Goal: Task Accomplishment & Management: Complete application form

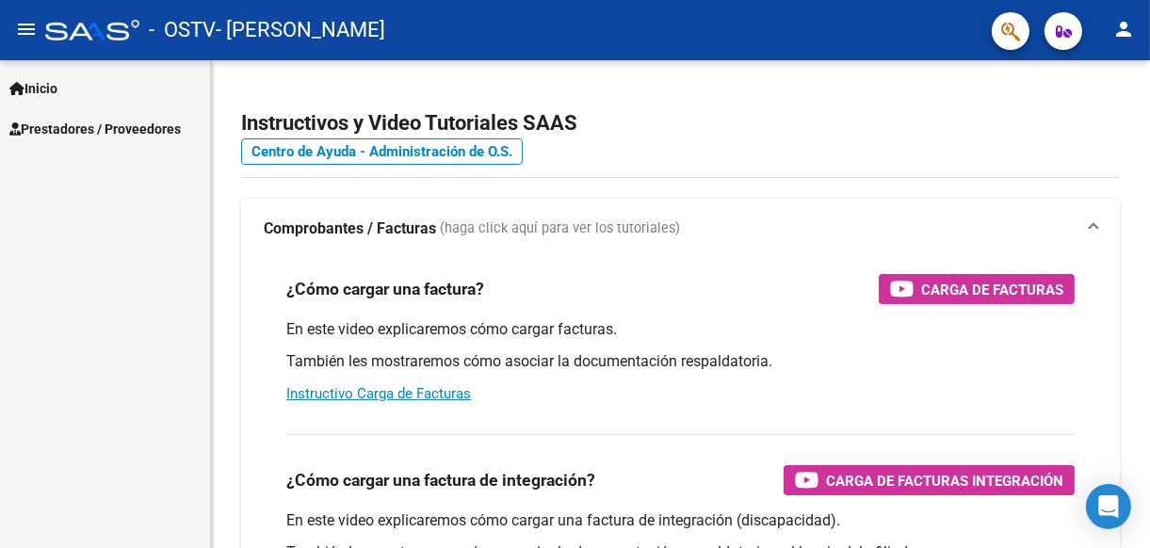
click at [79, 79] on link "Inicio" at bounding box center [105, 88] width 210 height 40
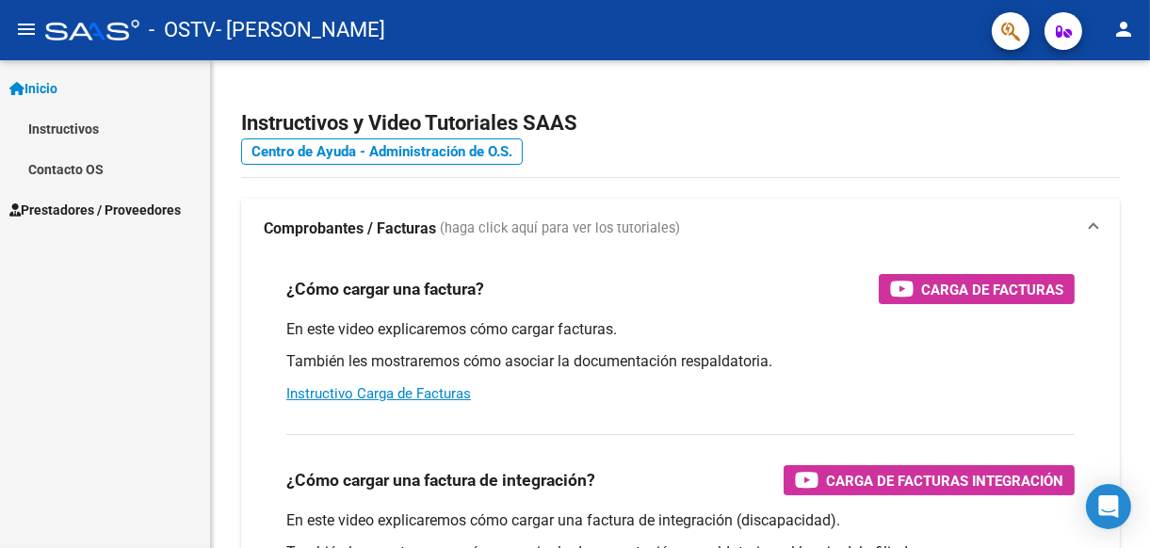
click at [85, 208] on span "Prestadores / Proveedores" at bounding box center [94, 210] width 171 height 21
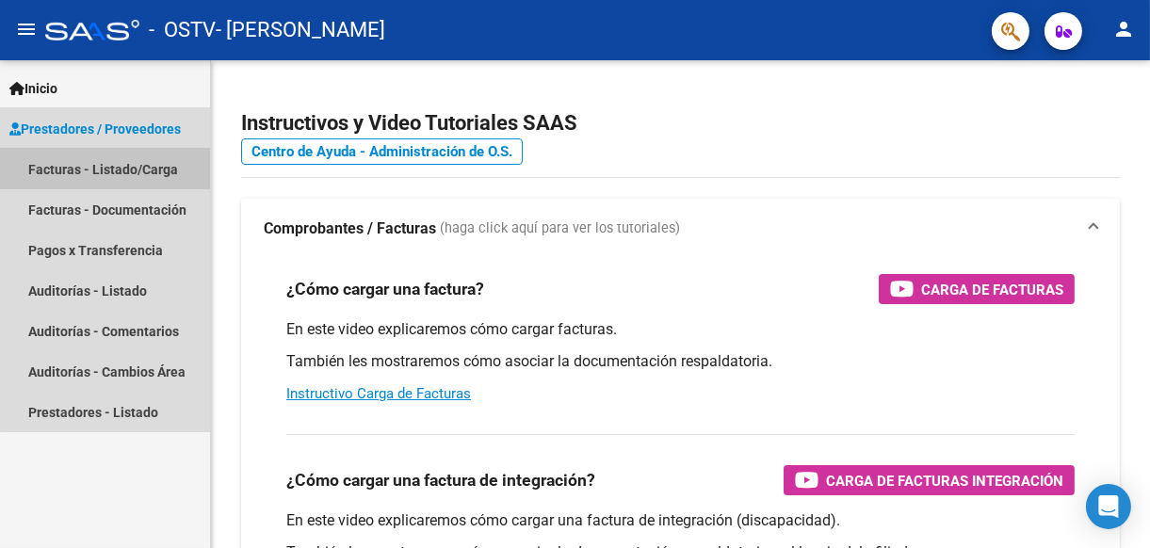
click at [134, 169] on link "Facturas - Listado/Carga" at bounding box center [105, 169] width 210 height 40
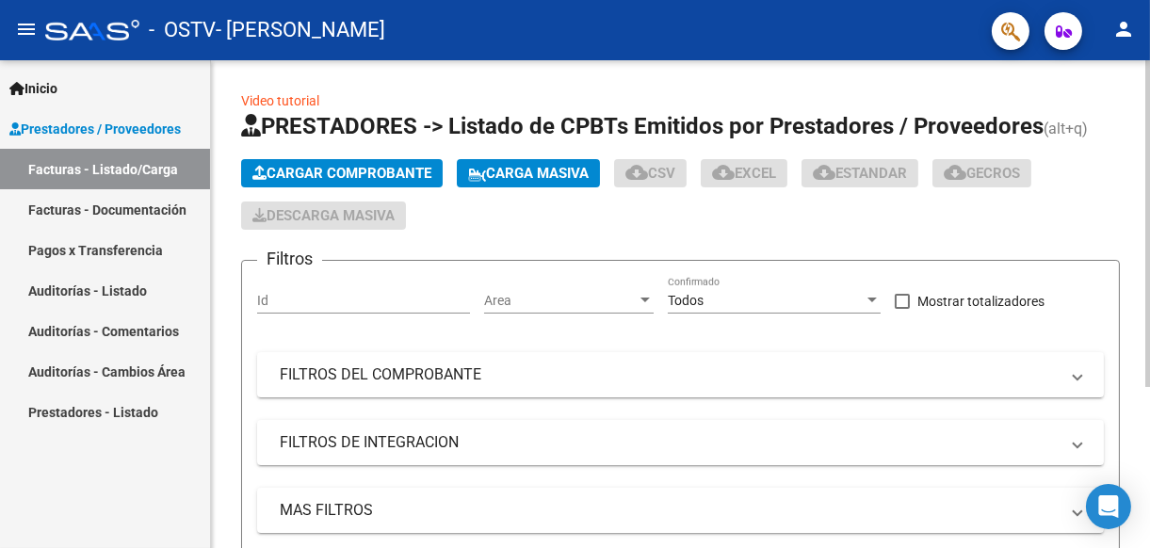
click at [338, 165] on span "Cargar Comprobante" at bounding box center [341, 173] width 179 height 17
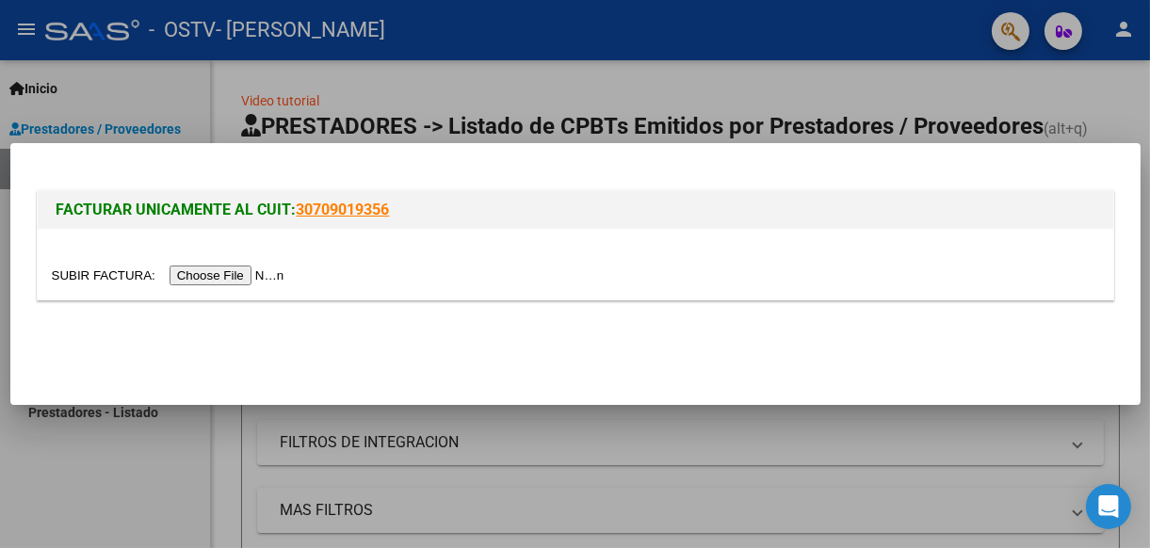
click at [240, 271] on input "file" at bounding box center [171, 276] width 238 height 20
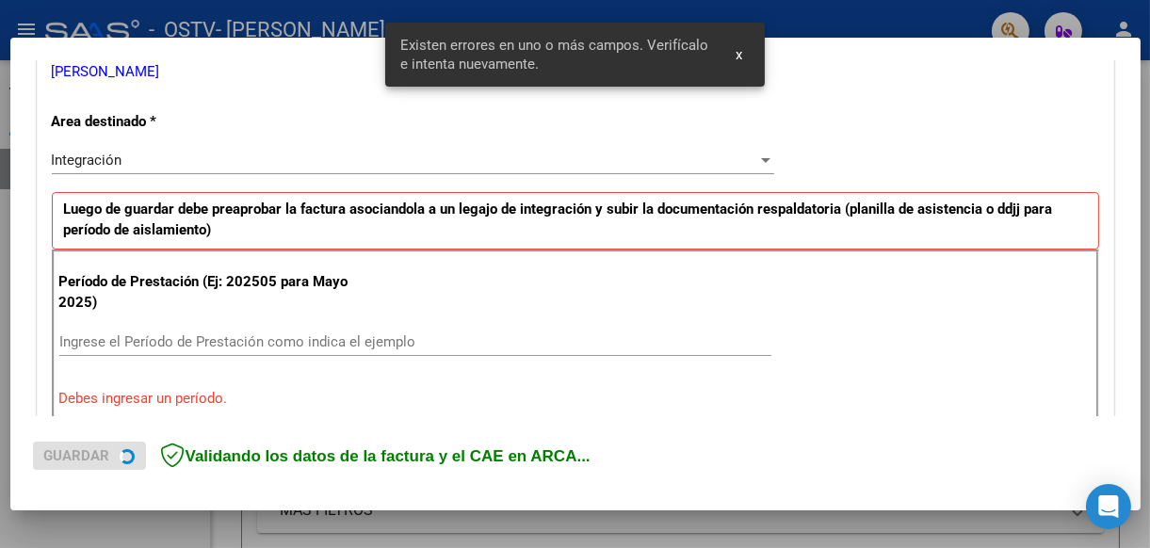
scroll to position [438, 0]
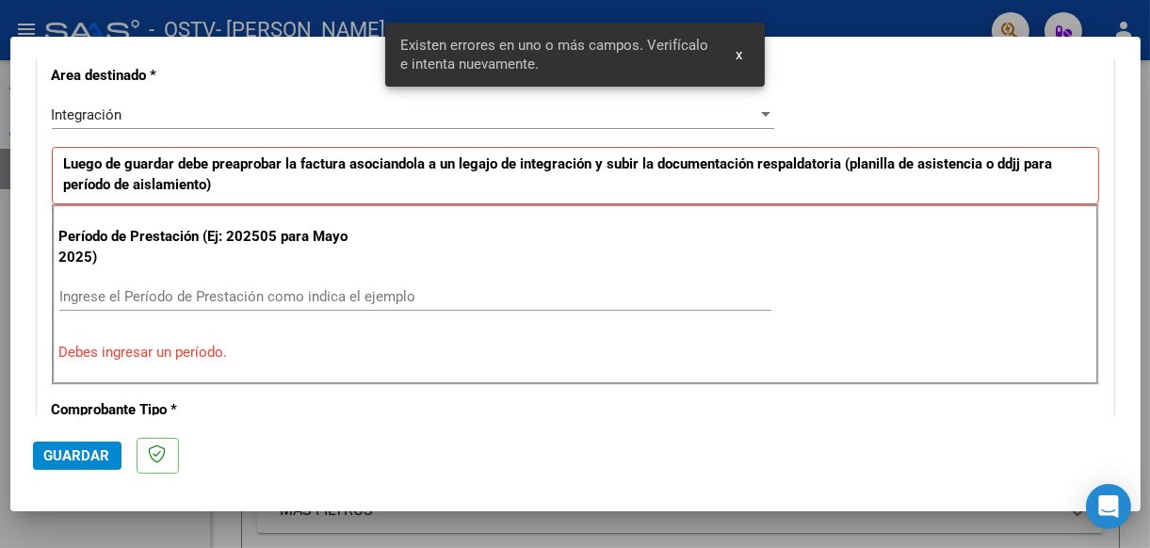
click at [109, 293] on input "Ingrese el Período de Prestación como indica el ejemplo" at bounding box center [415, 296] width 712 height 17
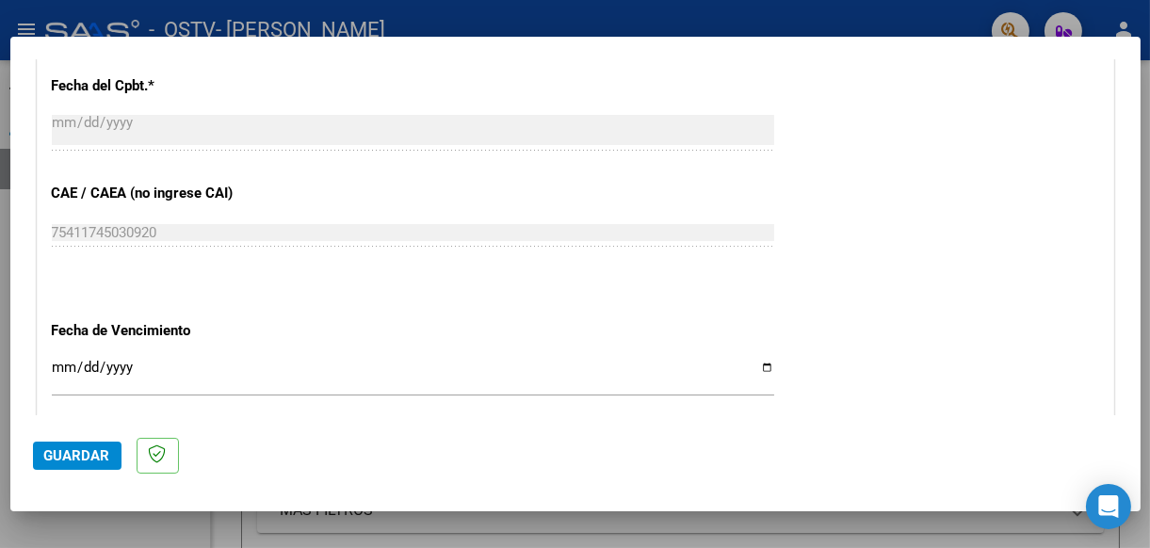
scroll to position [1097, 0]
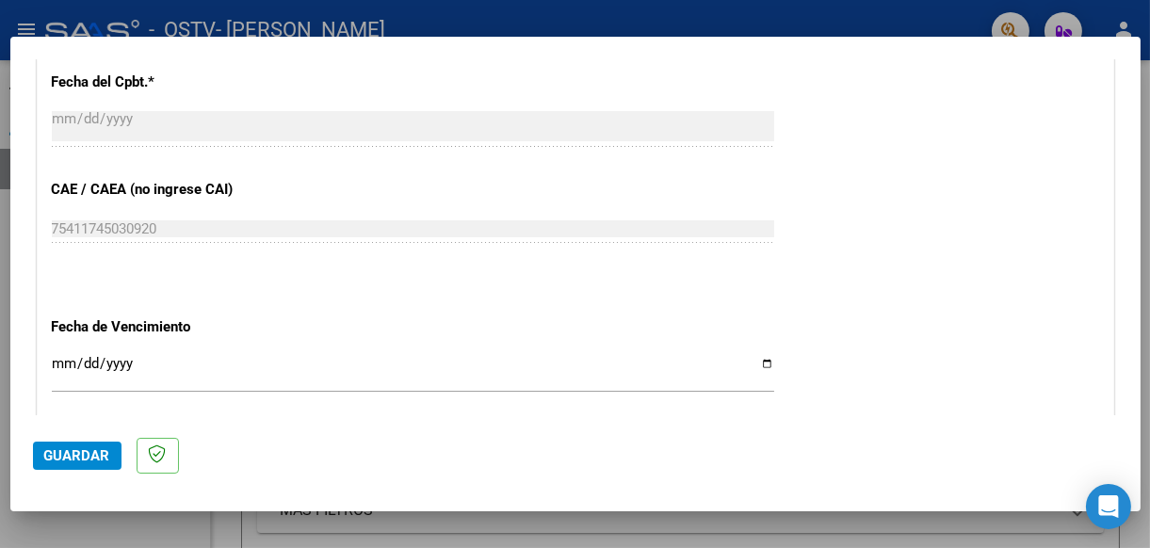
type input "202509"
click at [761, 361] on input "Ingresar la fecha" at bounding box center [413, 371] width 722 height 30
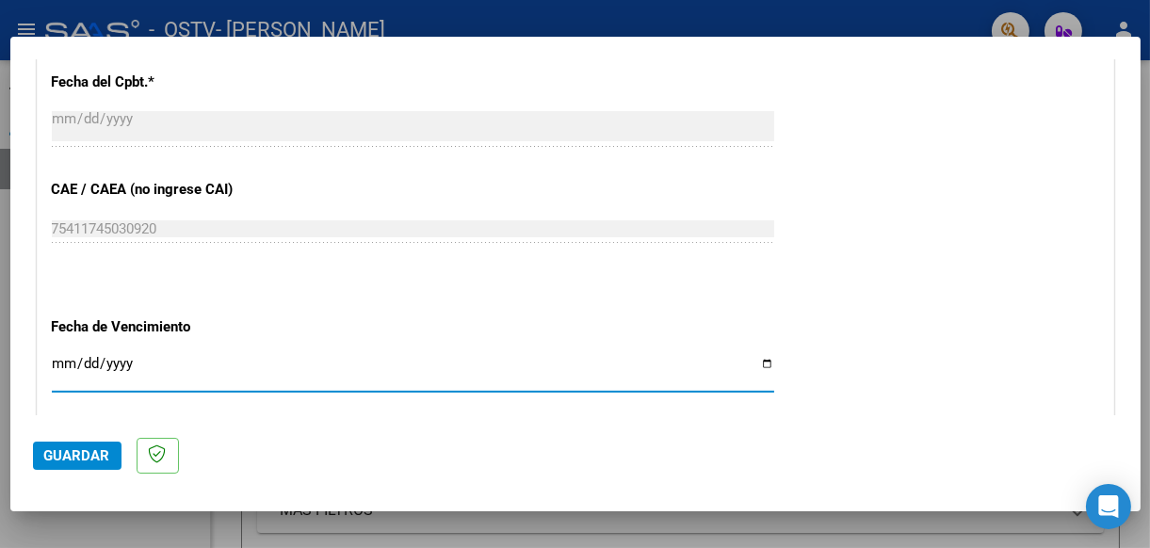
type input "[DATE]"
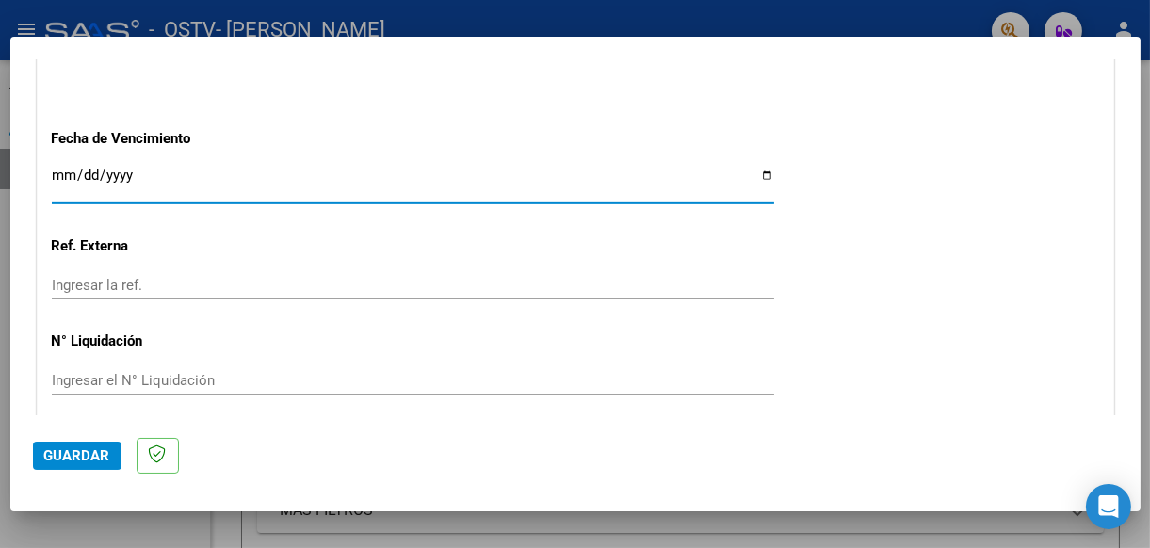
scroll to position [1352, 0]
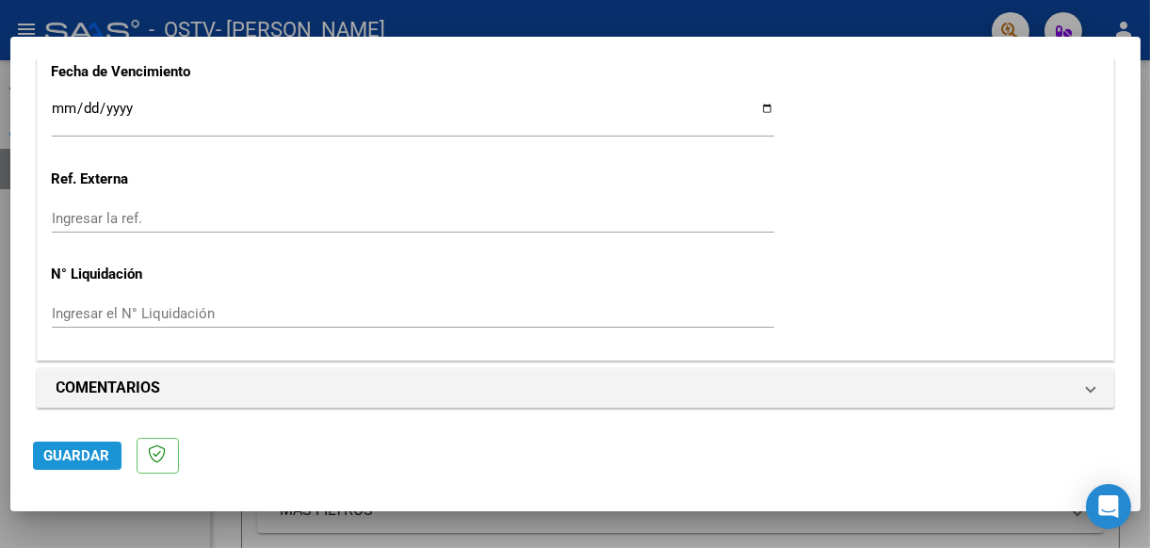
click at [88, 453] on span "Guardar" at bounding box center [77, 455] width 66 height 17
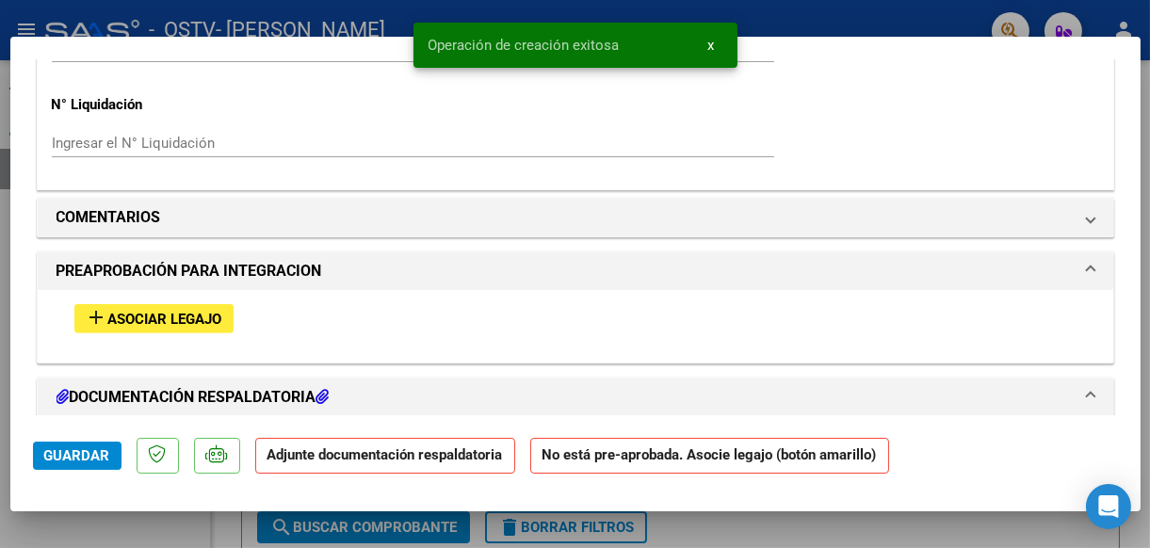
scroll to position [1695, 0]
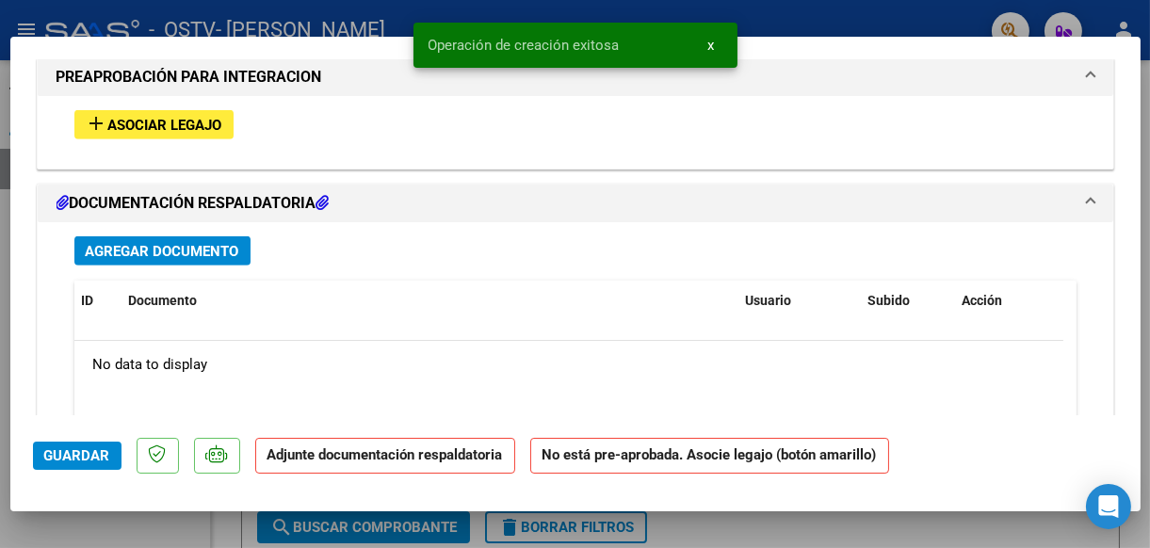
click at [183, 126] on span "Asociar Legajo" at bounding box center [165, 125] width 114 height 17
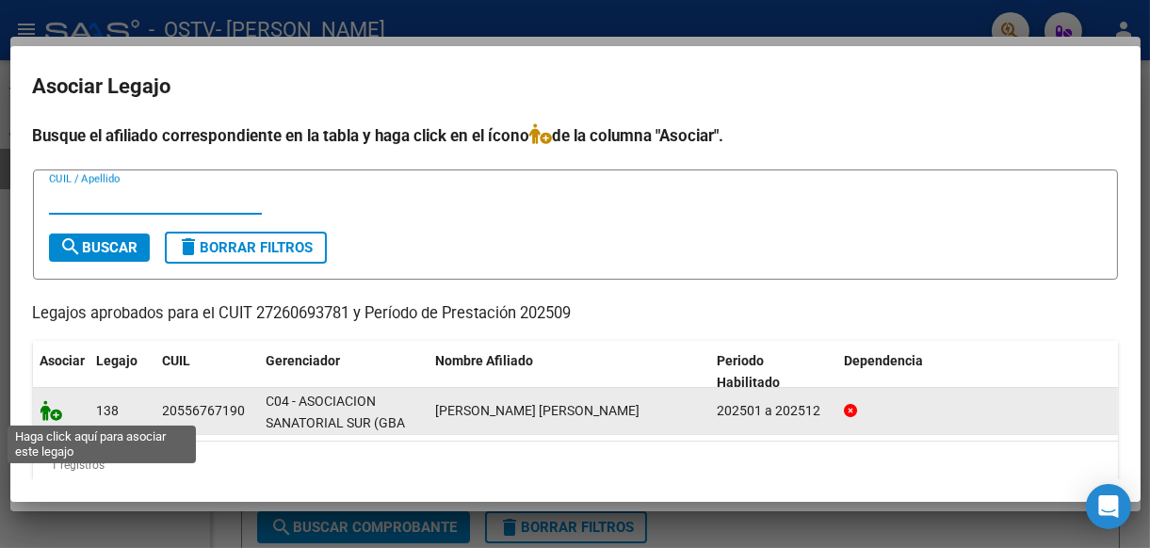
click at [42, 411] on icon at bounding box center [51, 410] width 23 height 21
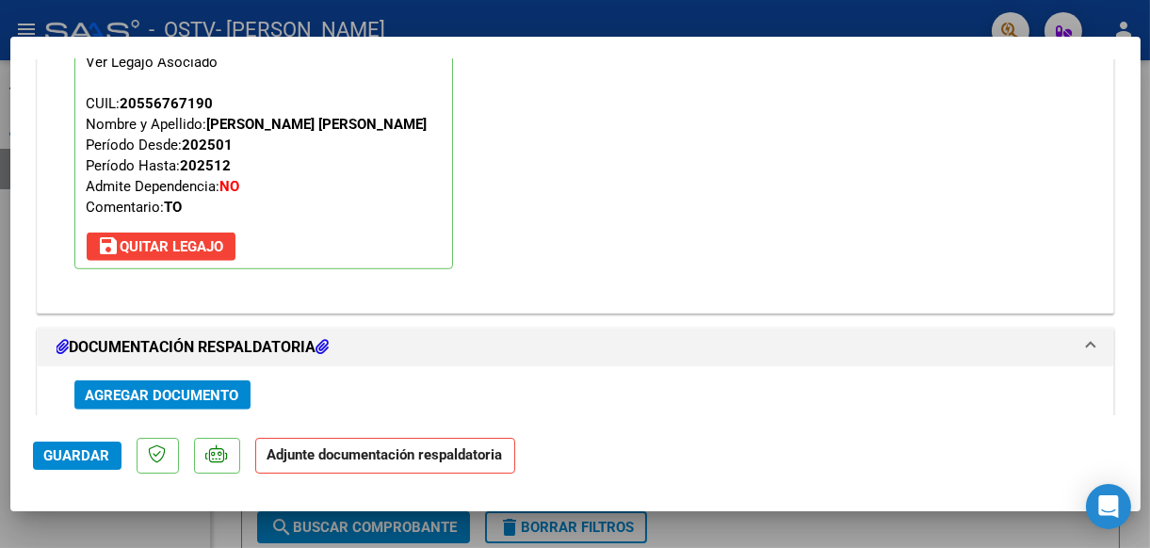
scroll to position [2026, 0]
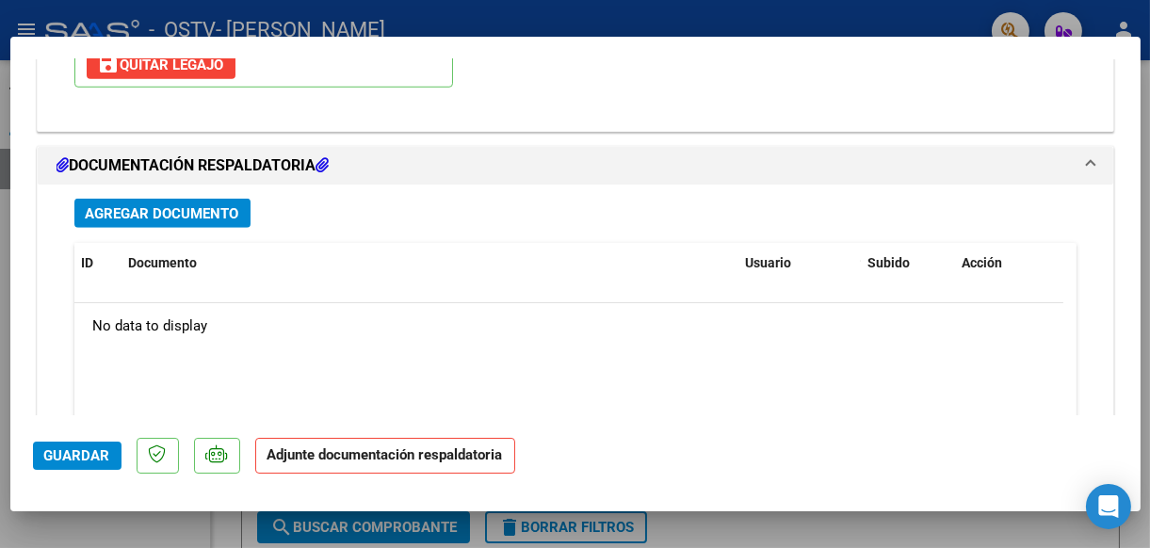
click at [135, 205] on span "Agregar Documento" at bounding box center [162, 213] width 153 height 17
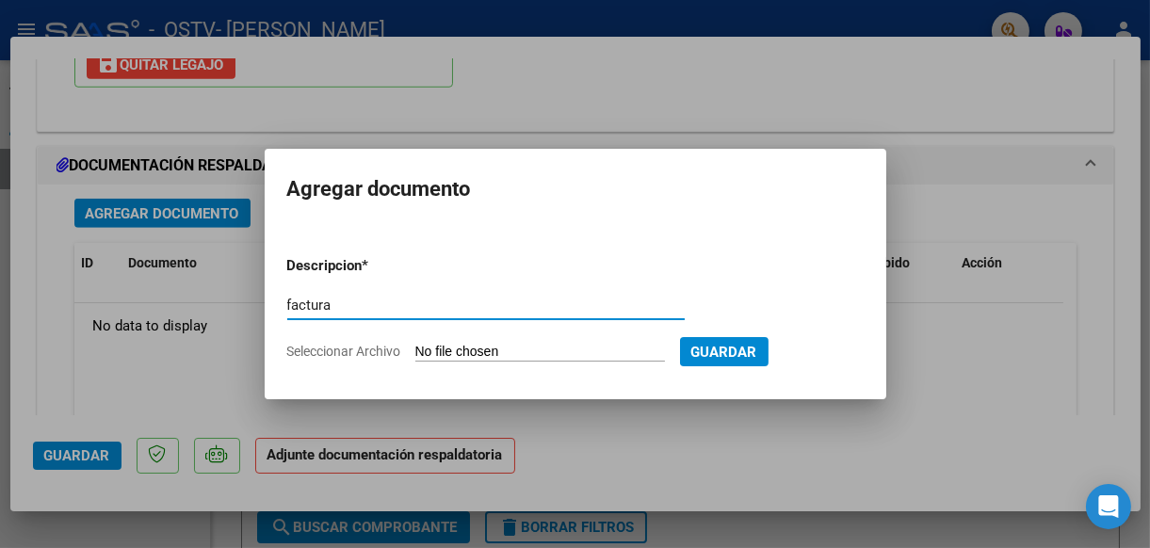
type input "factura"
click at [506, 347] on input "Seleccionar Archivo" at bounding box center [540, 353] width 250 height 18
type input "C:\fakepath\lucero.pdf"
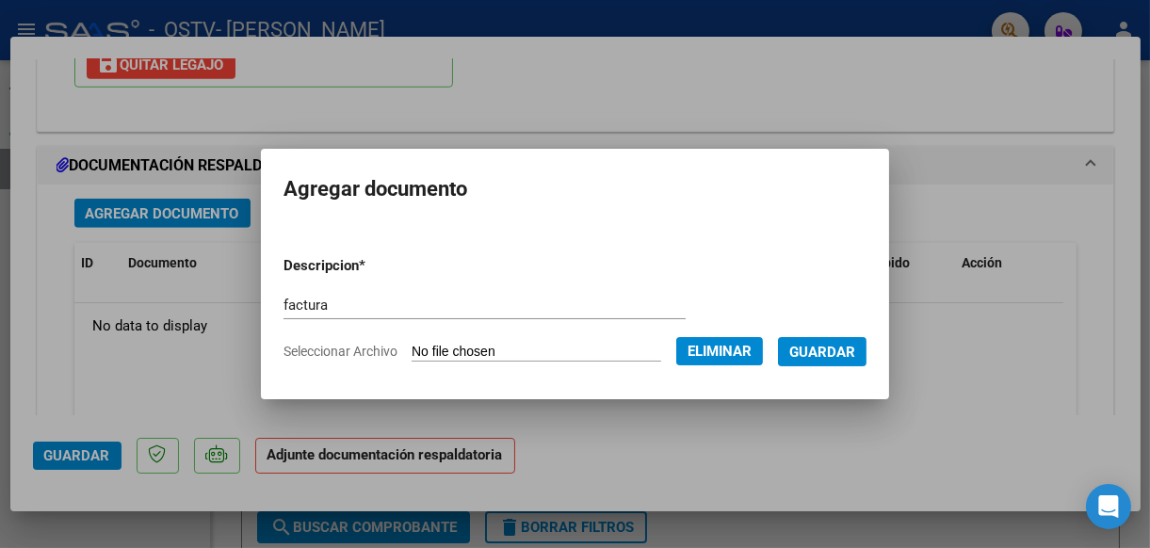
click at [846, 349] on span "Guardar" at bounding box center [822, 352] width 66 height 17
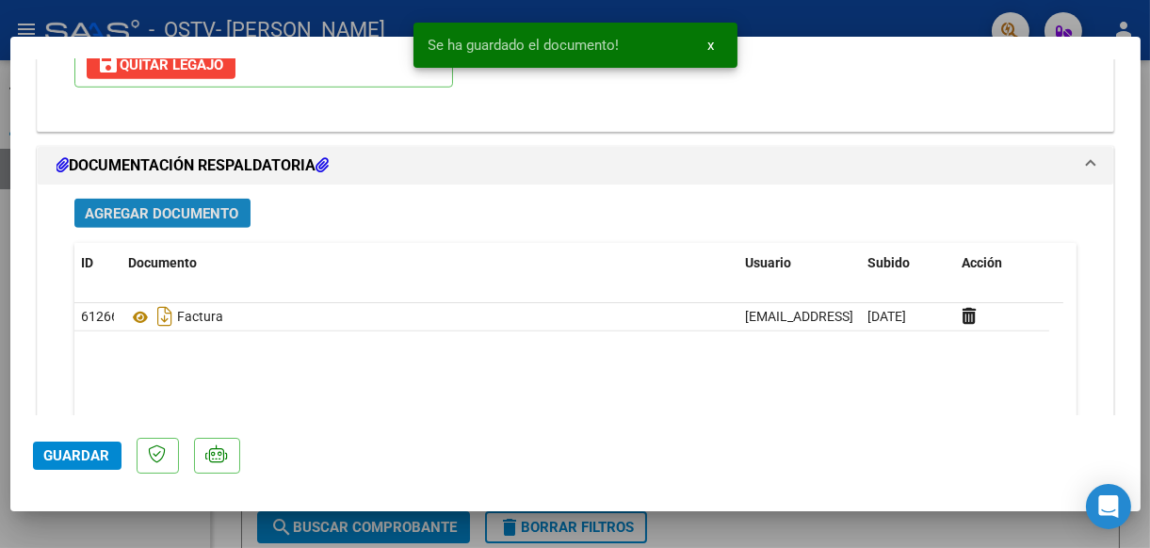
click at [180, 199] on button "Agregar Documento" at bounding box center [162, 213] width 176 height 29
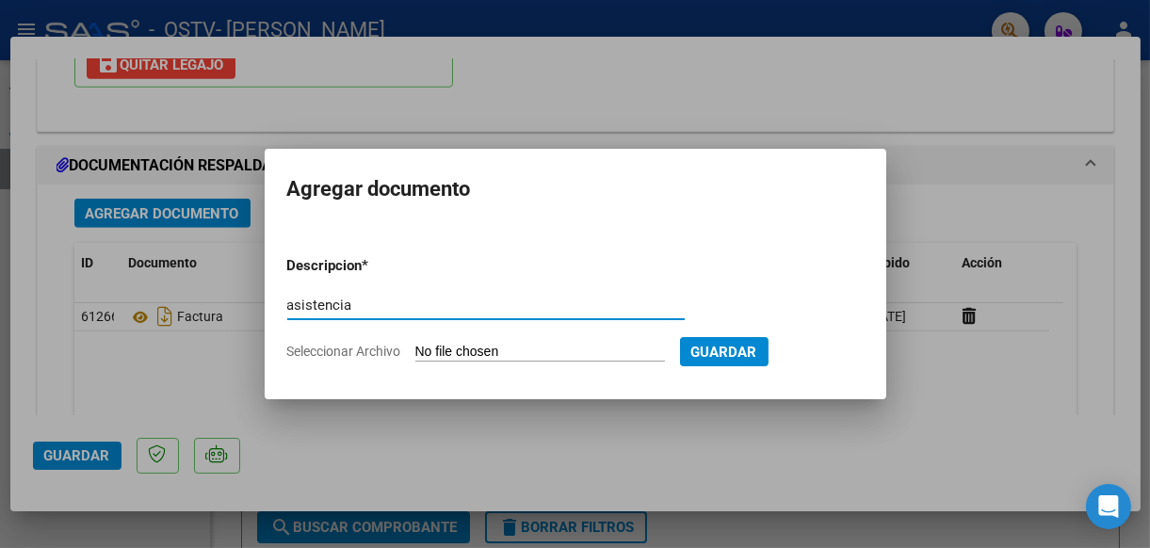
type input "asistencia"
click at [545, 349] on input "Seleccionar Archivo" at bounding box center [540, 353] width 250 height 18
type input "C:\fakepath\[PERSON_NAME].pdf"
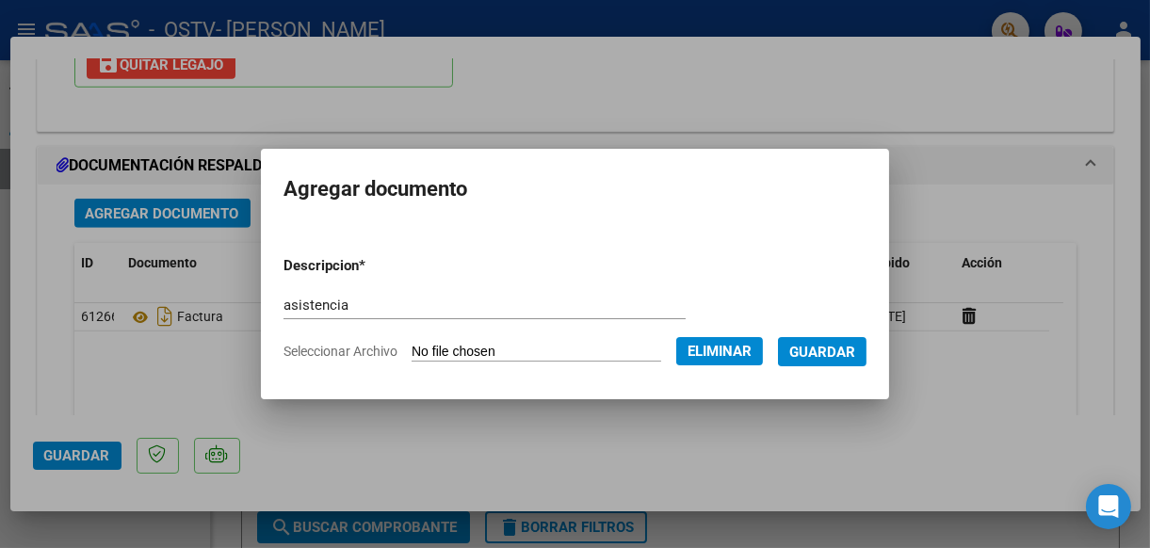
click at [855, 348] on span "Guardar" at bounding box center [822, 352] width 66 height 17
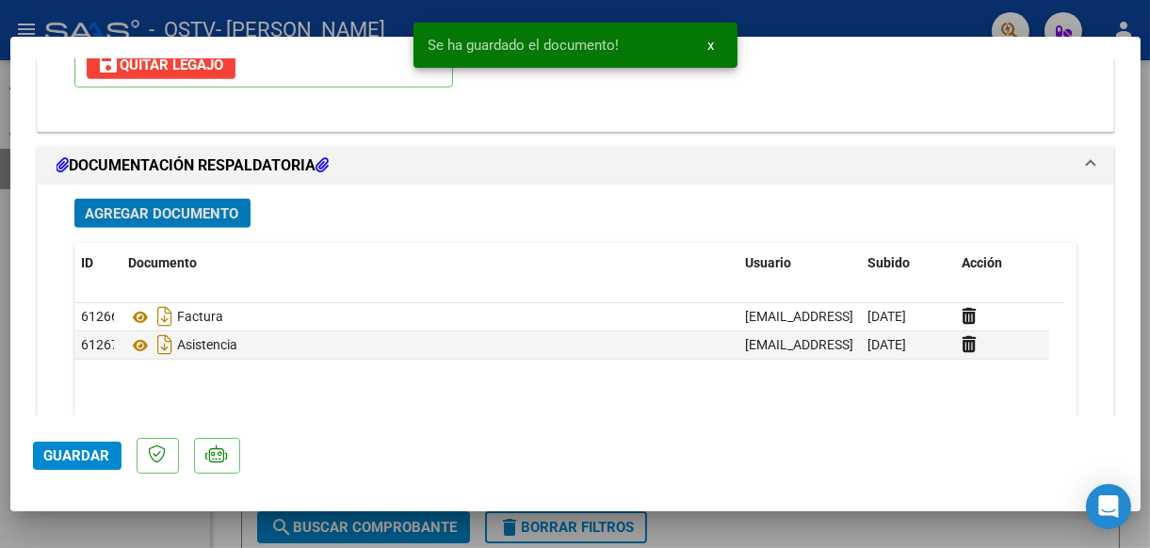
click at [166, 210] on span "Agregar Documento" at bounding box center [162, 213] width 153 height 17
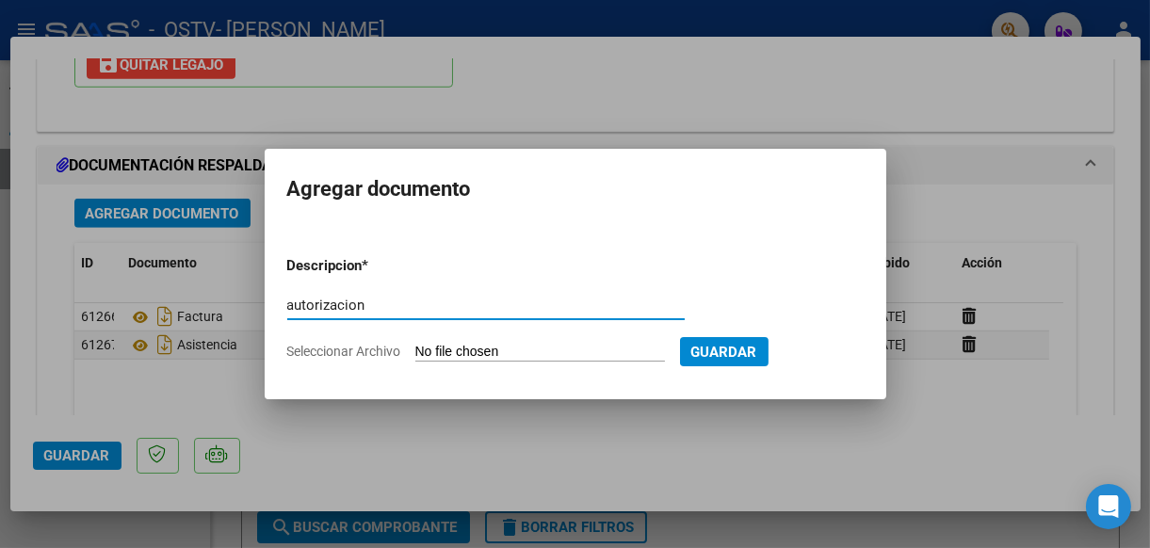
click at [502, 351] on input "Seleccionar Archivo" at bounding box center [540, 353] width 250 height 18
click at [393, 297] on input "autorizacion" at bounding box center [485, 305] width 397 height 17
type input "a"
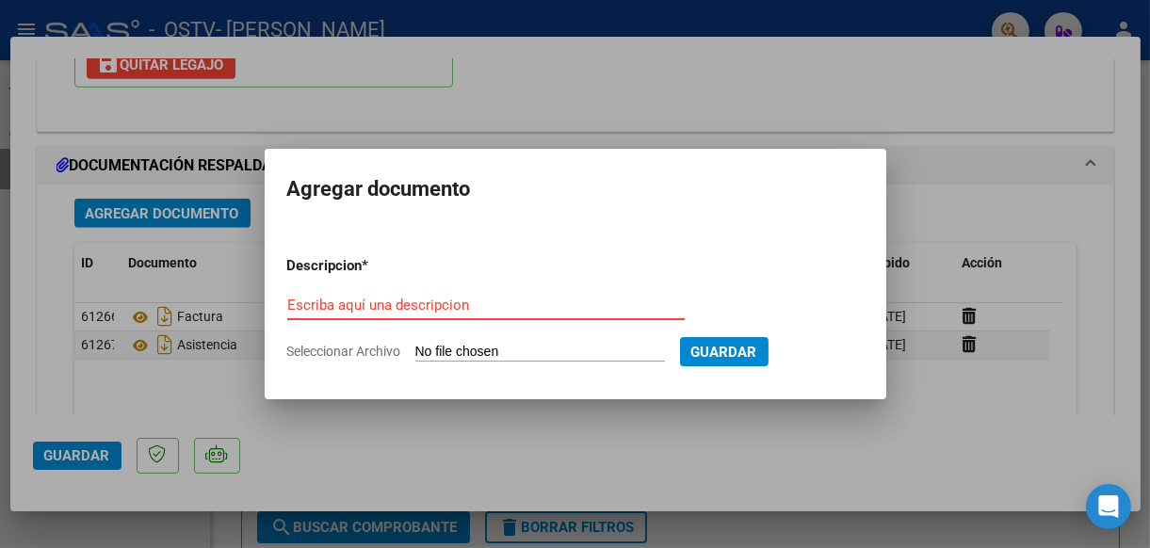
click at [411, 438] on div at bounding box center [575, 274] width 1150 height 548
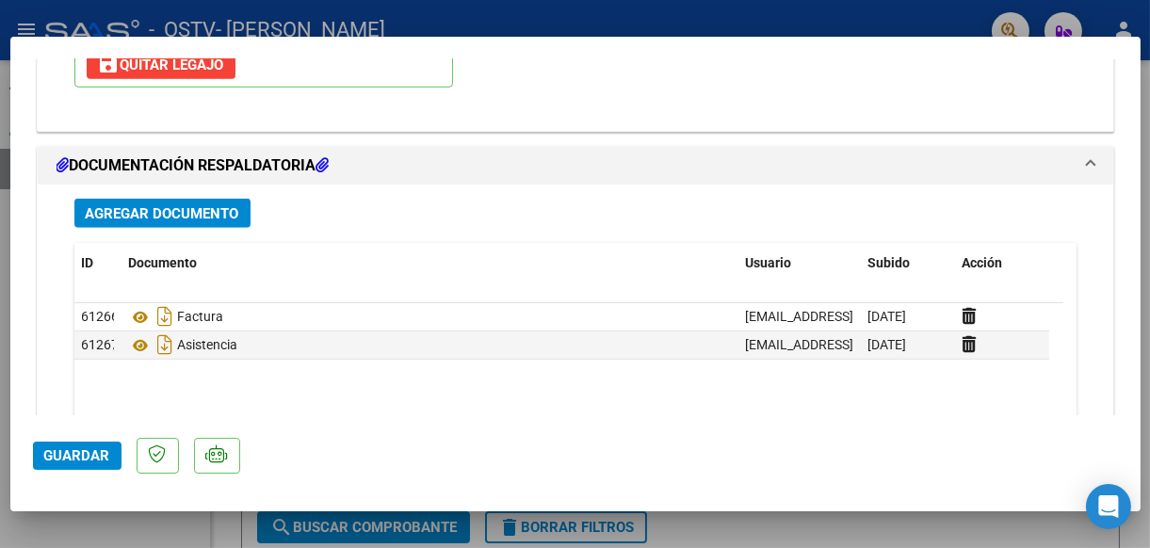
click at [73, 459] on span "Guardar" at bounding box center [77, 455] width 66 height 17
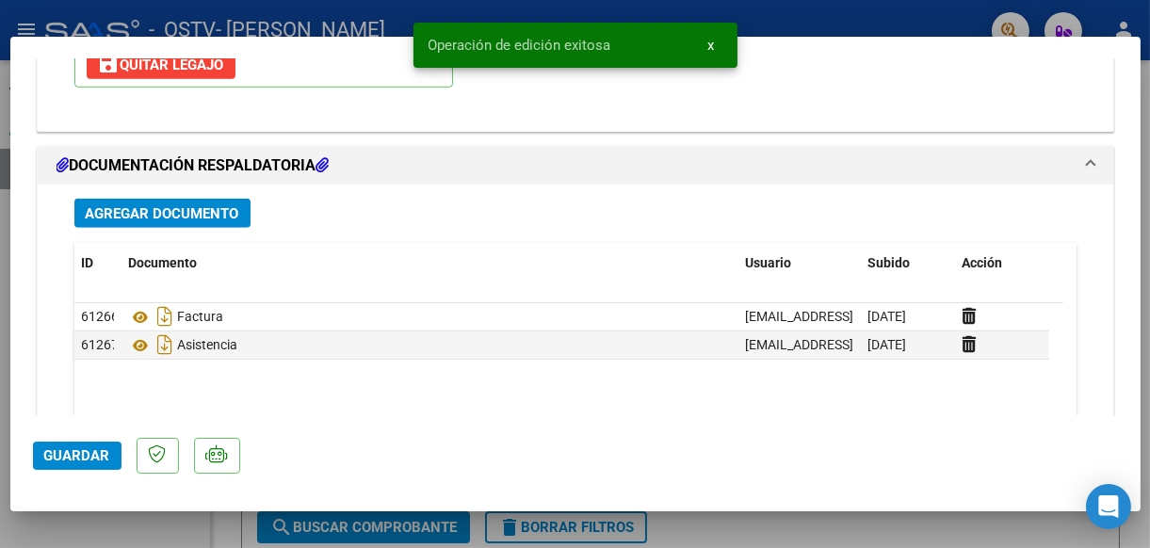
click at [164, 525] on div at bounding box center [575, 274] width 1150 height 548
type input "$ 0,00"
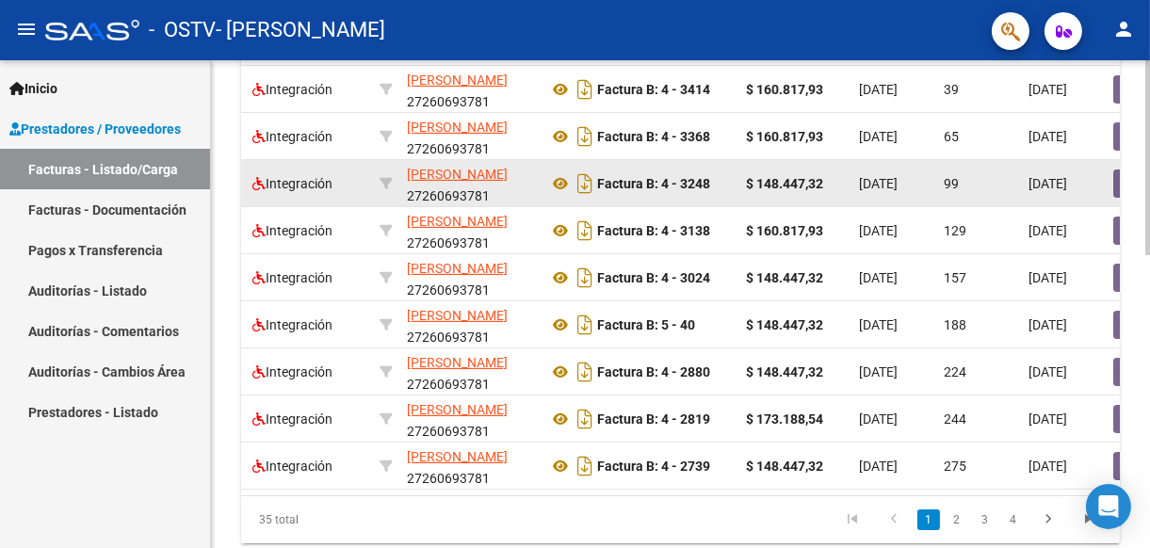
scroll to position [640, 0]
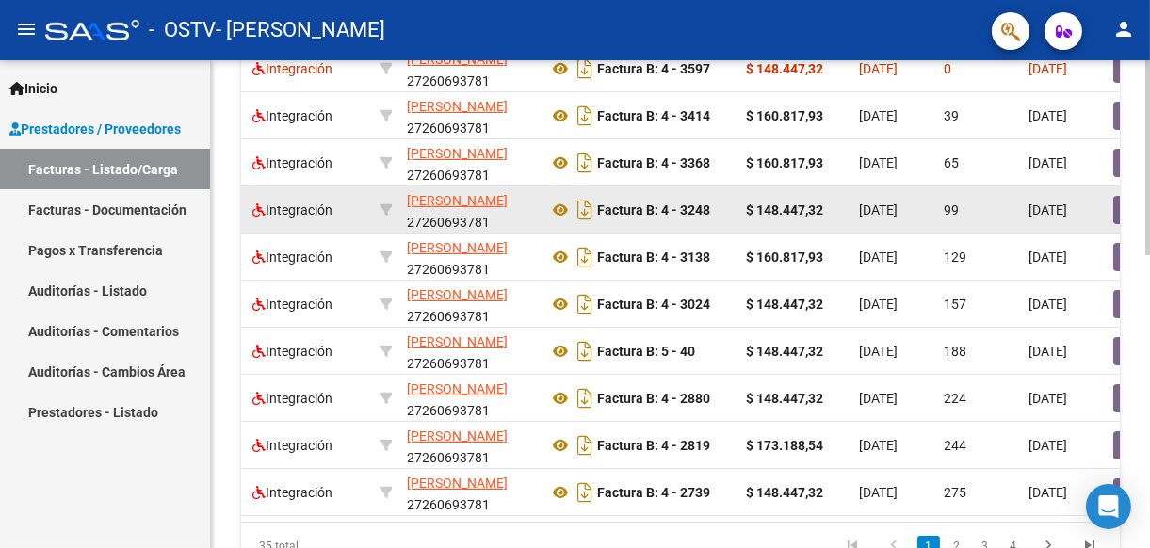
drag, startPoint x: 997, startPoint y: 212, endPoint x: 943, endPoint y: 221, distance: 55.4
click at [943, 221] on datatable-body-cell "99" at bounding box center [978, 209] width 85 height 46
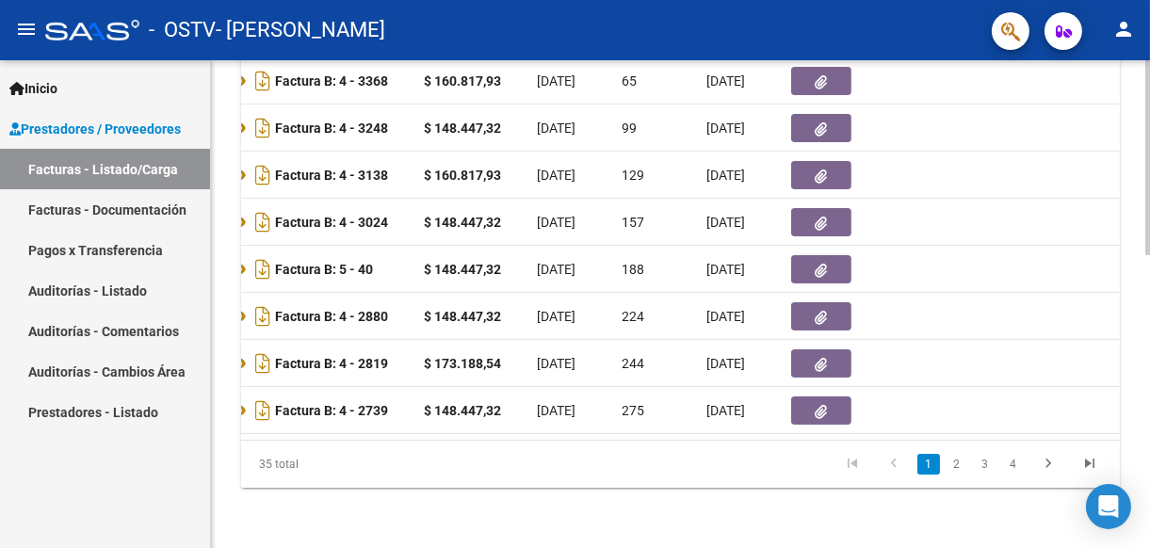
scroll to position [0, 721]
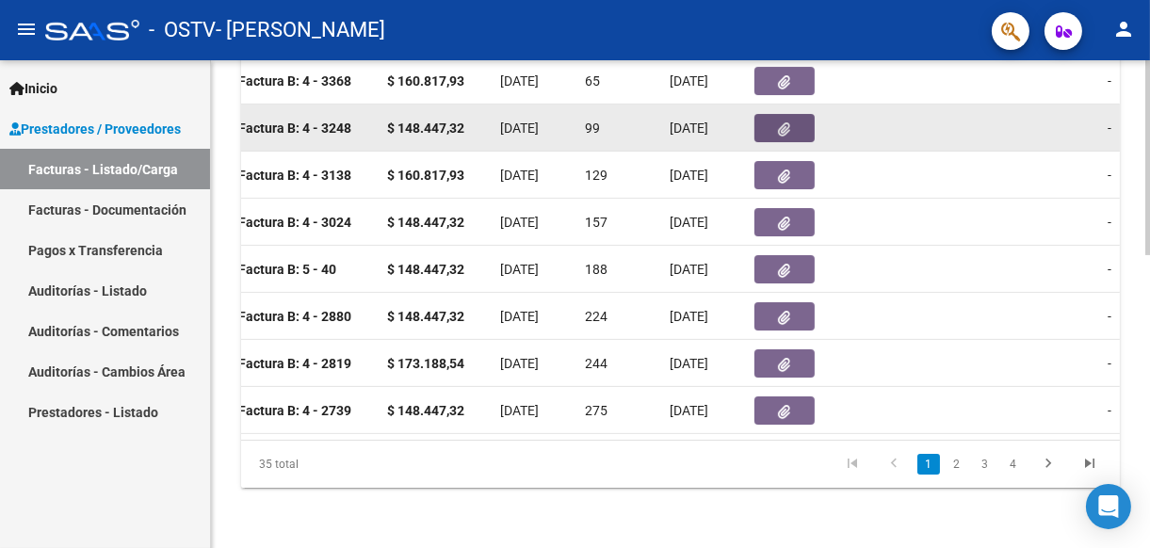
click at [776, 114] on button "button" at bounding box center [784, 128] width 60 height 28
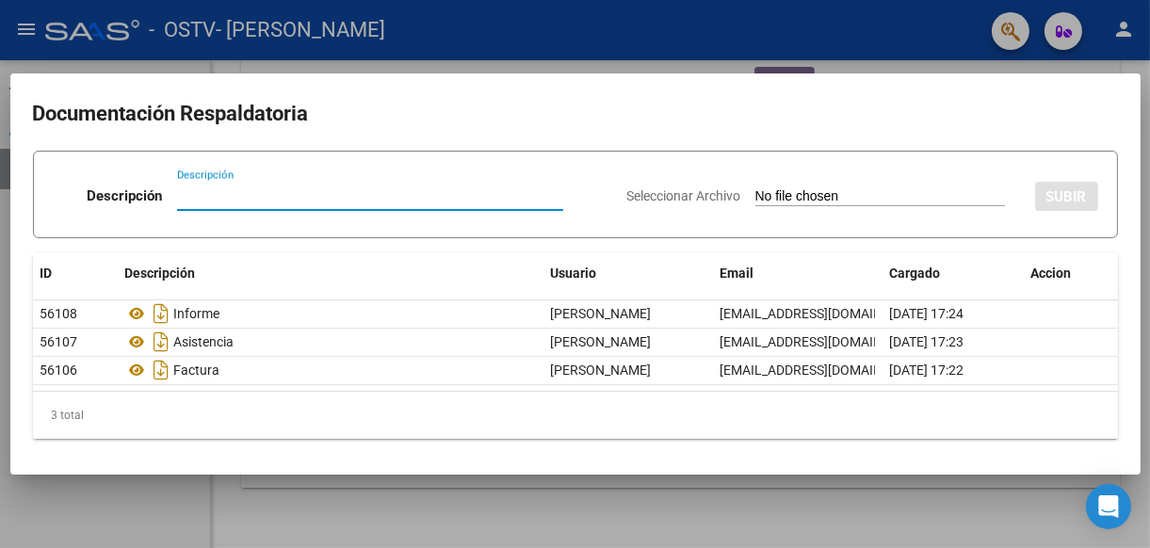
click at [693, 513] on div at bounding box center [575, 274] width 1150 height 548
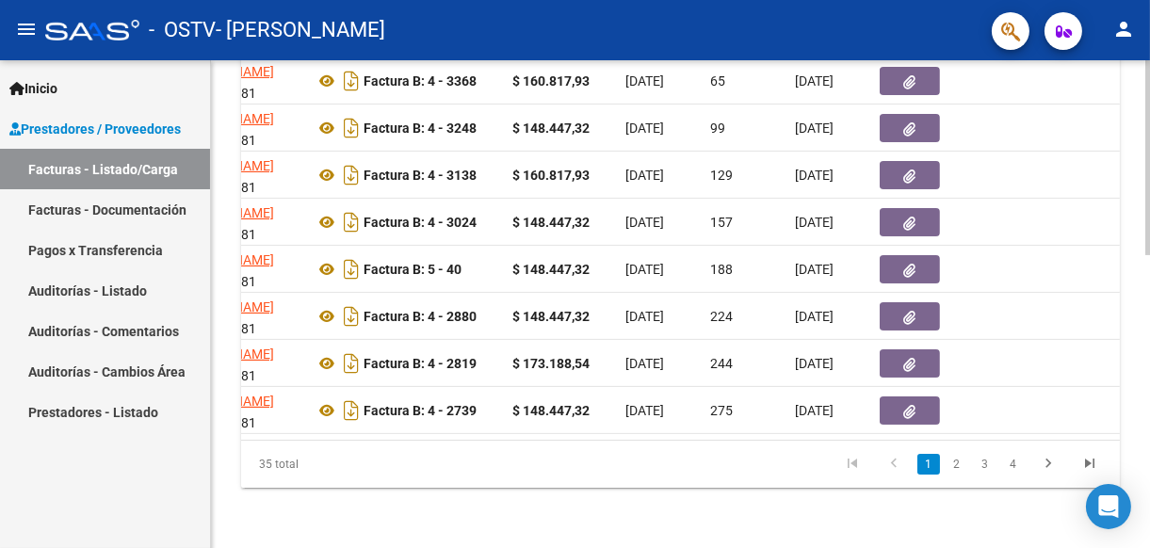
scroll to position [0, 0]
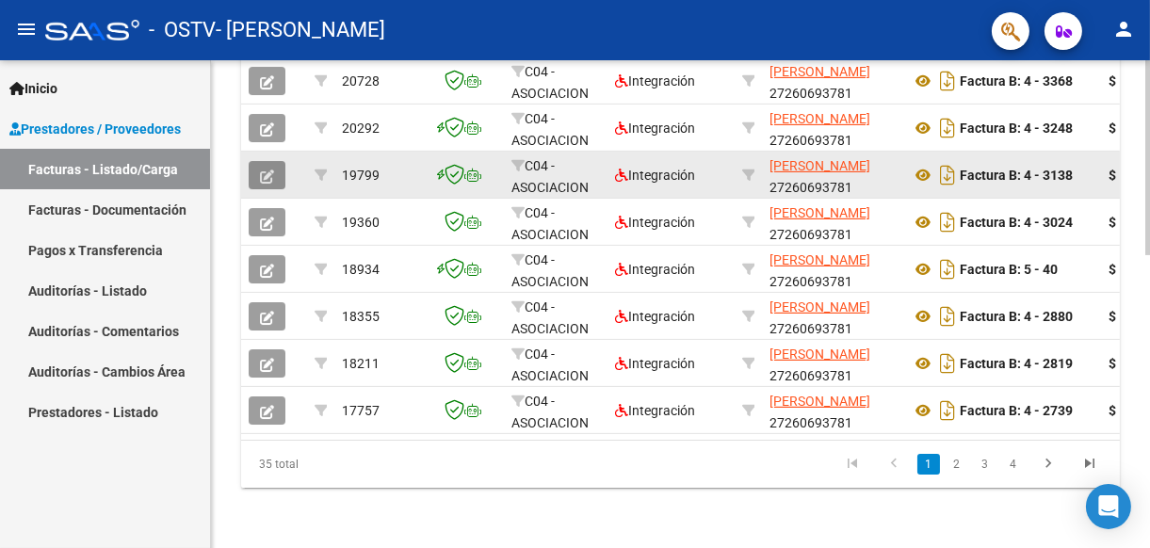
click at [267, 169] on icon "button" at bounding box center [267, 176] width 14 height 14
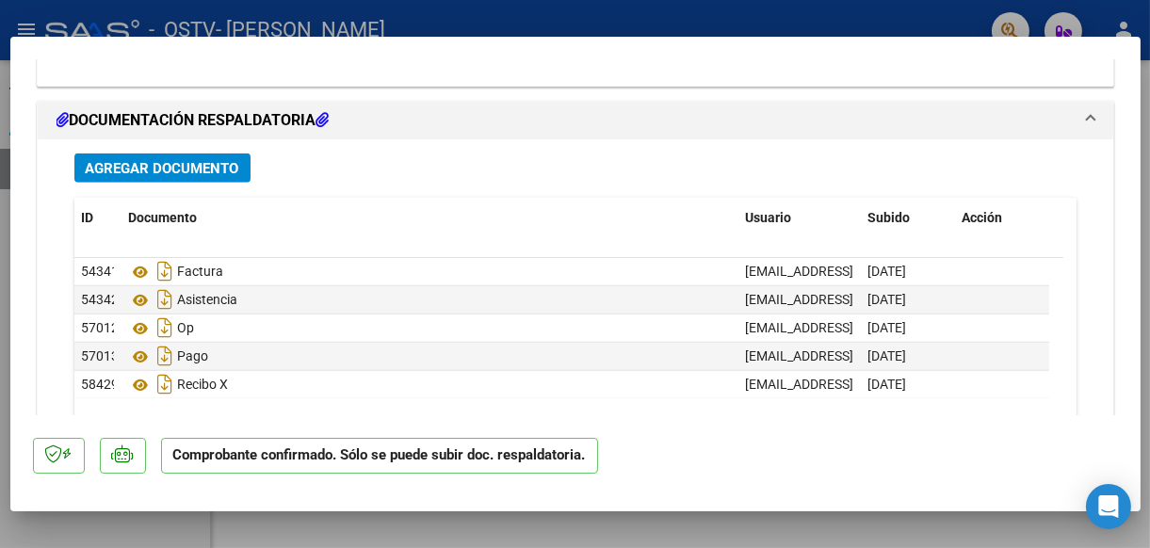
scroll to position [2166, 0]
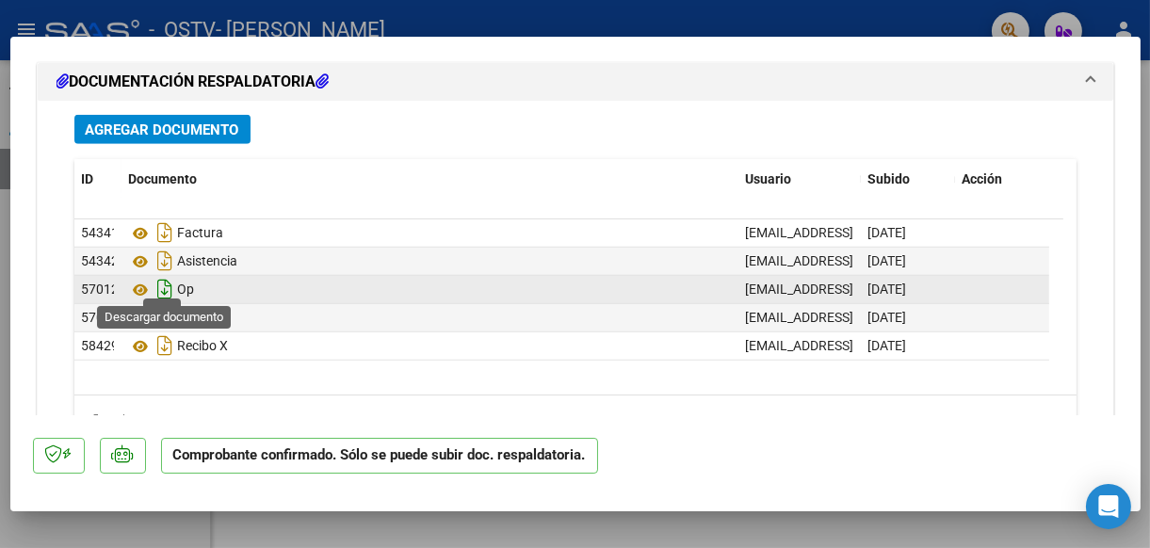
click at [169, 274] on icon "Descargar documento" at bounding box center [165, 289] width 24 height 30
click at [134, 533] on div at bounding box center [575, 274] width 1150 height 548
type input "$ 0,00"
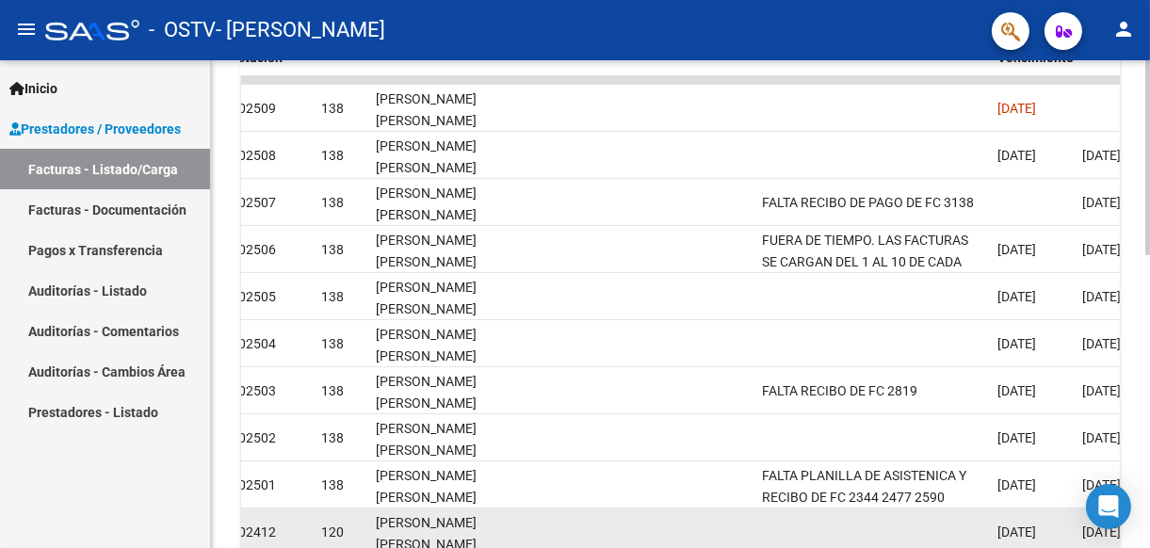
scroll to position [546, 0]
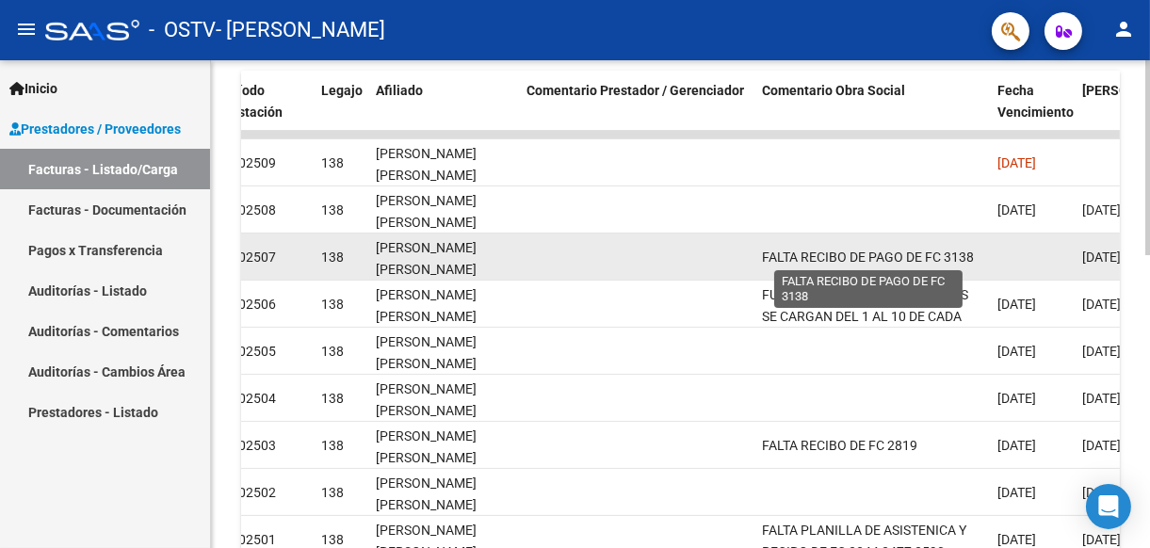
click at [907, 250] on span "FALTA RECIBO DE PAGO DE FC 3138" at bounding box center [868, 257] width 212 height 15
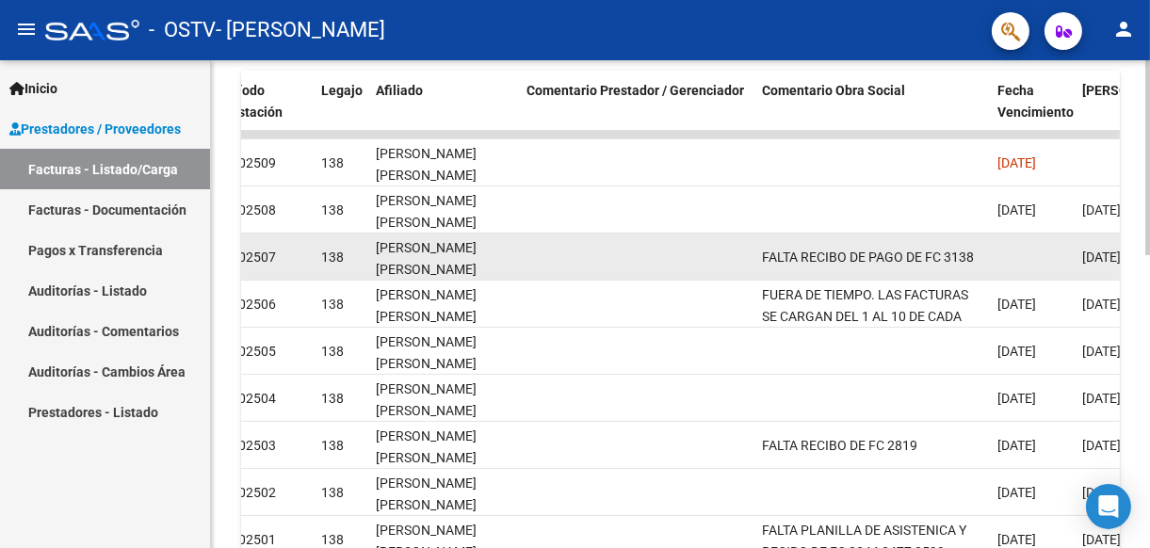
drag, startPoint x: 892, startPoint y: 268, endPoint x: 1051, endPoint y: 268, distance: 159.1
click at [1049, 264] on datatable-body-cell at bounding box center [1032, 257] width 85 height 46
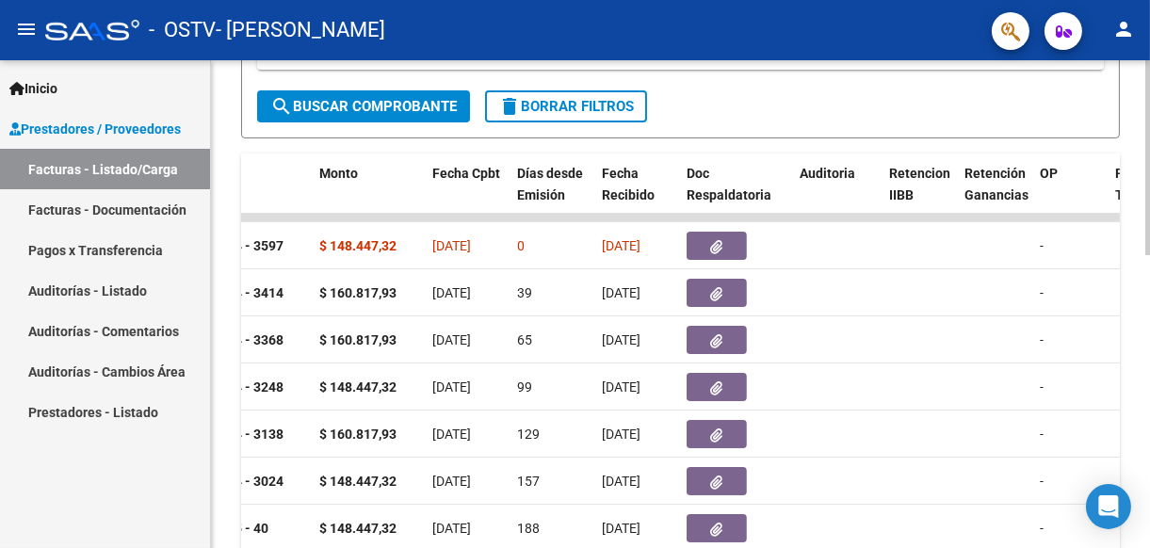
scroll to position [452, 0]
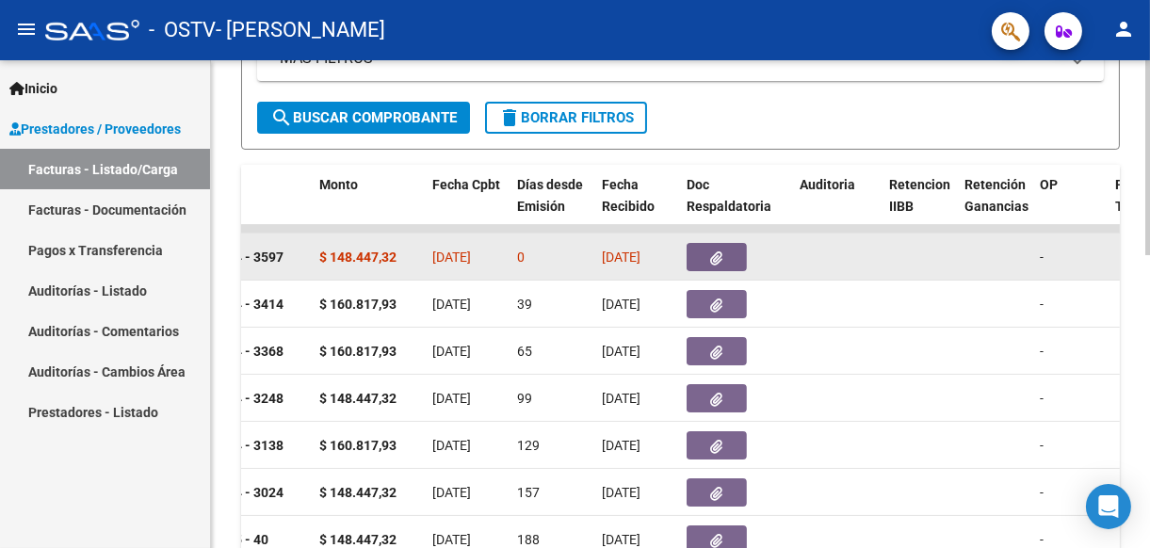
click at [725, 253] on button "button" at bounding box center [716, 257] width 60 height 28
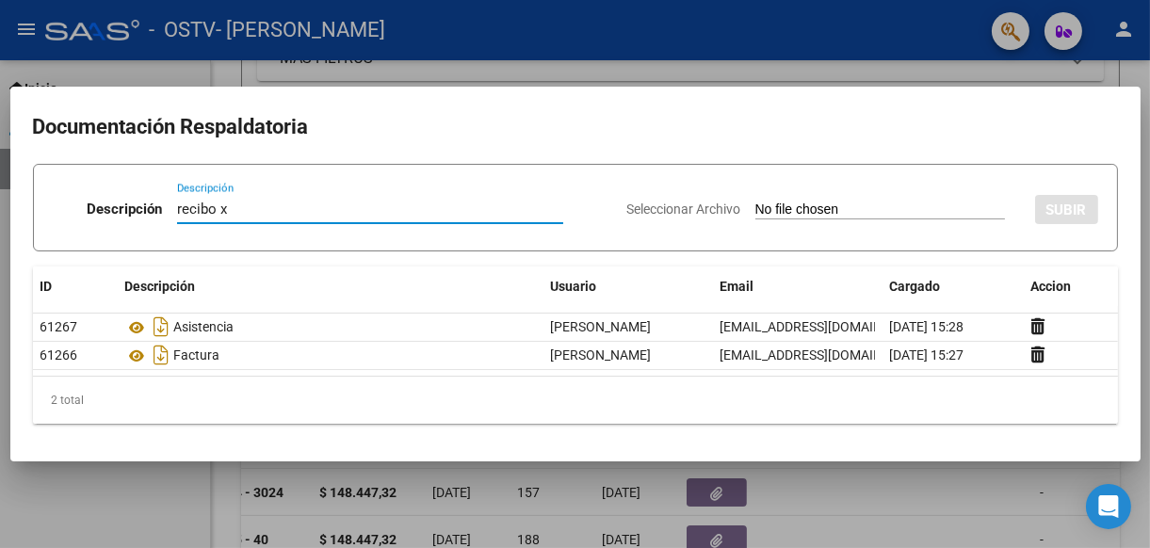
type input "recibo x"
click at [875, 211] on input "Seleccionar Archivo" at bounding box center [880, 210] width 250 height 18
type input "C:\fakepath\213 ostv fc 3138.pdf"
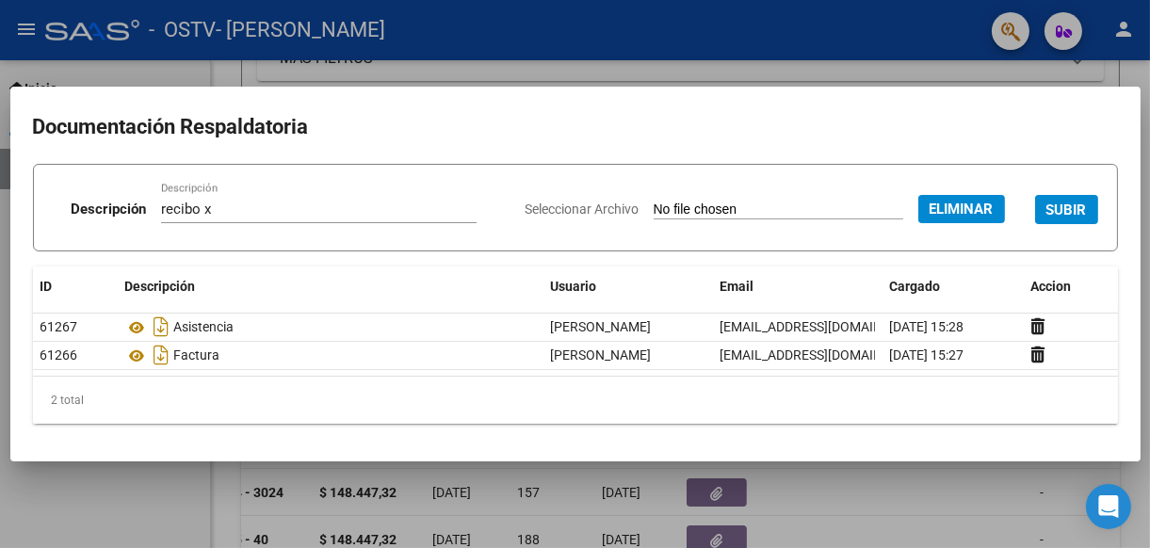
click at [1076, 204] on span "SUBIR" at bounding box center [1066, 209] width 40 height 17
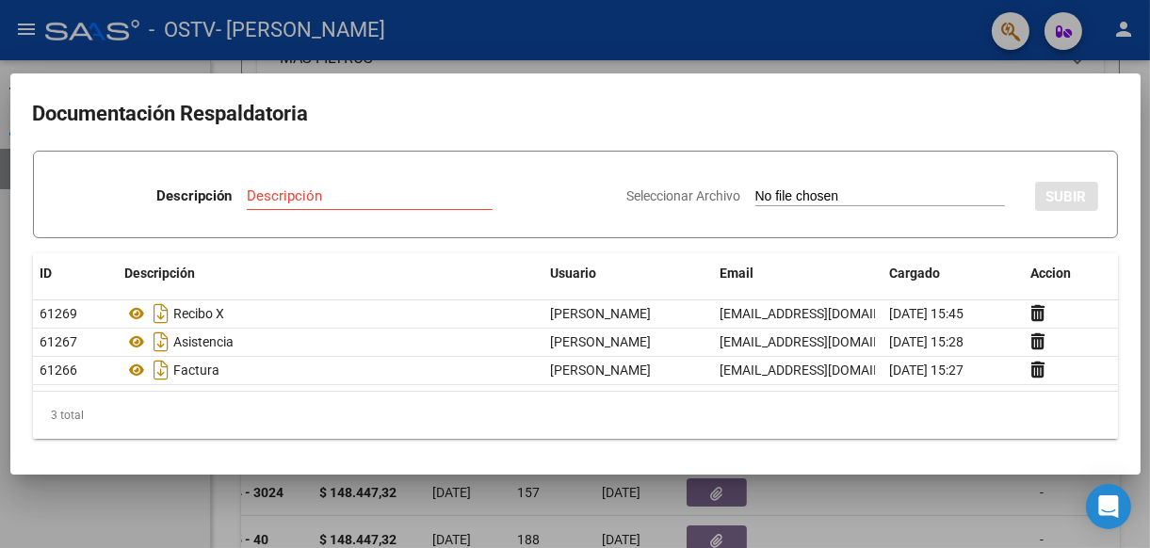
click at [105, 517] on div at bounding box center [575, 274] width 1150 height 548
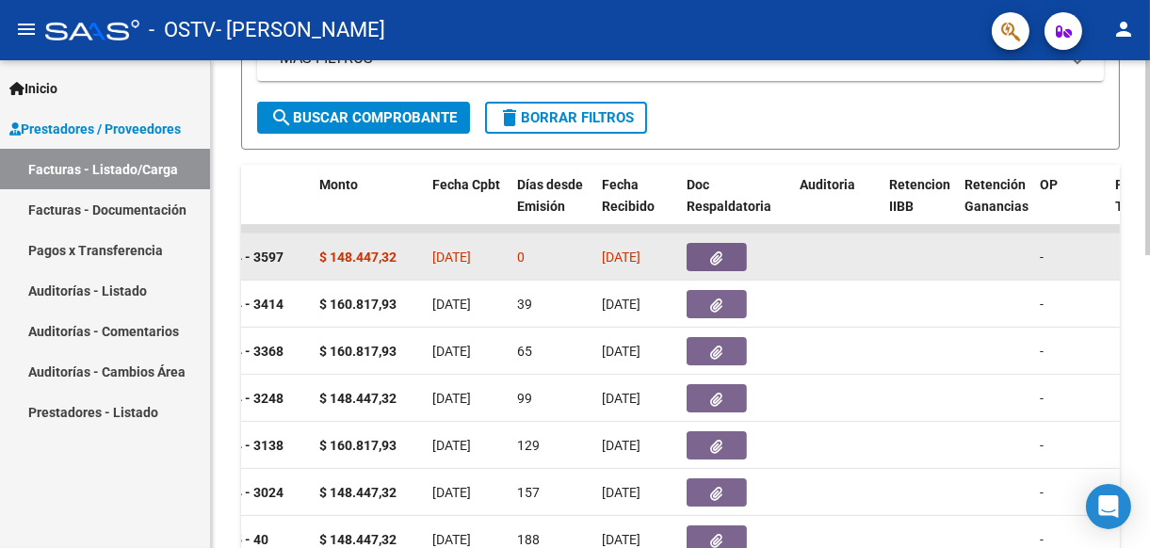
click at [712, 251] on icon "button" at bounding box center [717, 258] width 12 height 14
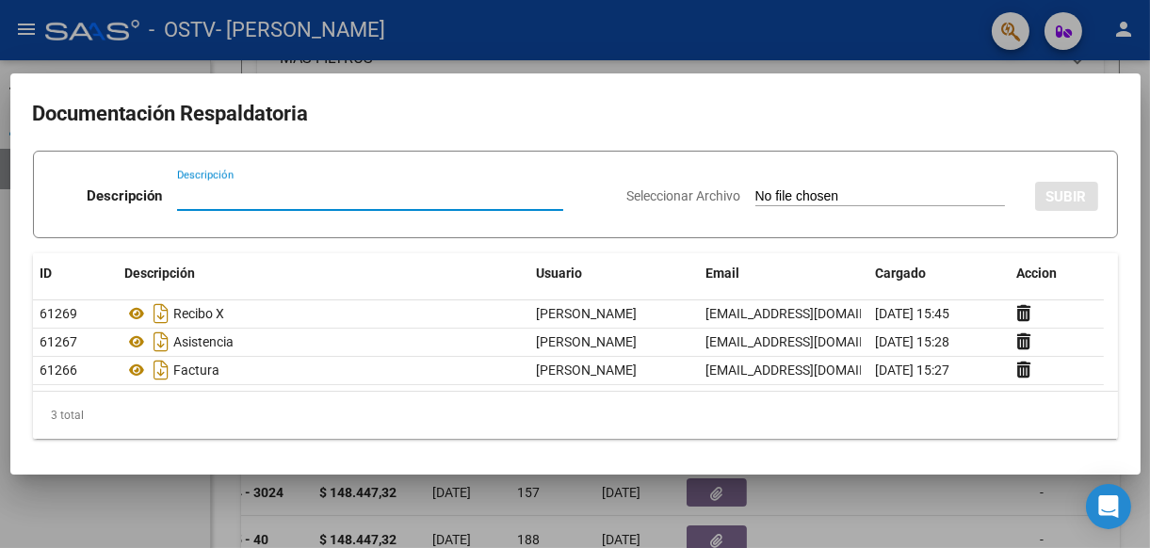
click at [79, 515] on div at bounding box center [575, 274] width 1150 height 548
